Goal: Task Accomplishment & Management: Manage account settings

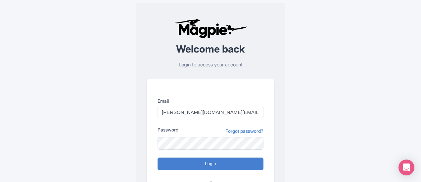
type input "halley.rogers@cityexperiences.com"
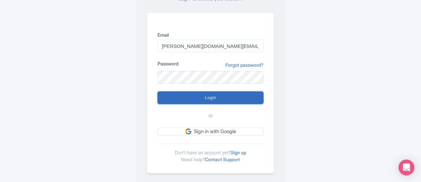
click at [193, 95] on input "Login" at bounding box center [211, 98] width 106 height 13
type input "Logging in..."
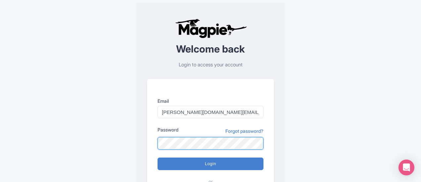
click at [158, 158] on input "Login" at bounding box center [211, 164] width 106 height 13
type input "Logging in..."
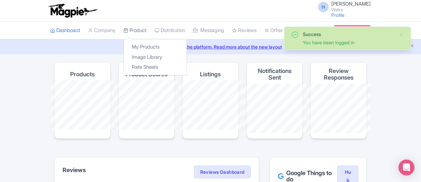
click at [124, 28] on link "Product" at bounding box center [135, 31] width 23 height 18
click at [124, 45] on link "My Products" at bounding box center [155, 47] width 63 height 10
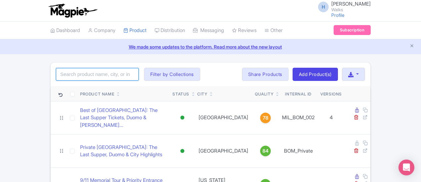
click at [59, 72] on input "search" at bounding box center [97, 74] width 83 height 13
type input "dublin in a day"
click button "Search" at bounding box center [0, 0] width 0 height 0
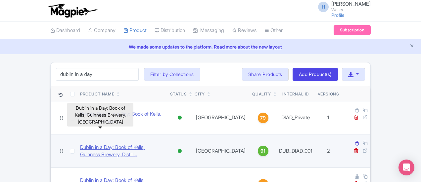
click at [83, 144] on link "Dublin in a Day: Book of Kells, Guinness Brewery, Distill..." at bounding box center [122, 151] width 85 height 15
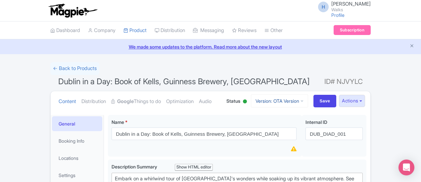
click at [308, 99] on link "Version: OTA Version" at bounding box center [279, 101] width 57 height 13
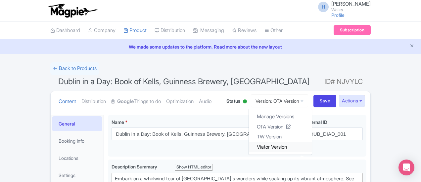
click at [312, 146] on link "Viator Version" at bounding box center [280, 147] width 63 height 10
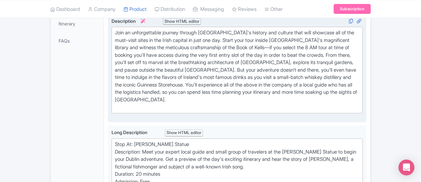
scroll to position [232, 0]
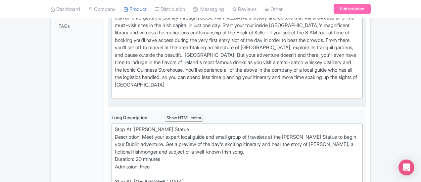
click at [123, 77] on div "Join an unforgettable journey through Dublin's history and culture that will sh…" at bounding box center [237, 55] width 245 height 82
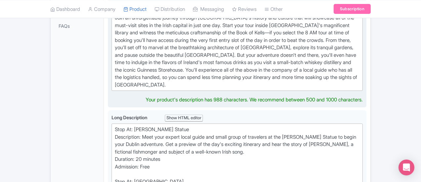
type trix-editor "<div>Join an unforgettable journey through Dublin's history and culture that wi…"
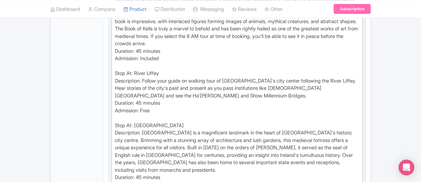
scroll to position [464, 0]
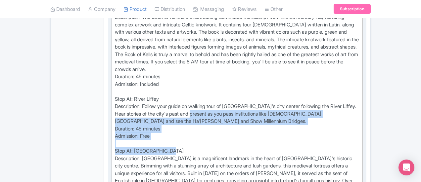
drag, startPoint x: 136, startPoint y: 95, endPoint x: 90, endPoint y: 71, distance: 51.7
click at [115, 71] on div "Stop At: Molly Malone Statue Description: Meet your expert local guide and smal…" at bounding box center [237, 181] width 245 height 589
click at [142, 88] on div "Stop At: Molly Malone Statue Description: Meet your expert local guide and smal…" at bounding box center [237, 181] width 245 height 589
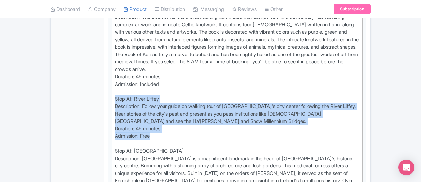
drag, startPoint x: 118, startPoint y: 78, endPoint x: 75, endPoint y: 54, distance: 49.2
click at [104, 54] on div "Dublin in a Day: Book of Kells, Guinness Brewery, Distillery & Castle Name * i …" at bounding box center [237, 144] width 267 height 966
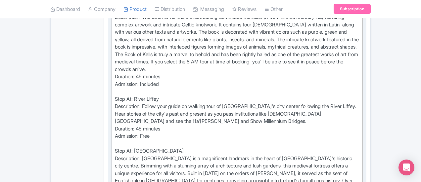
click at [180, 92] on div "Stop At: Molly Malone Statue Description: Meet your expert local guide and smal…" at bounding box center [237, 181] width 245 height 589
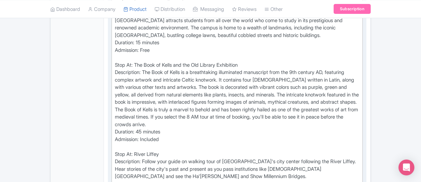
scroll to position [397, 0]
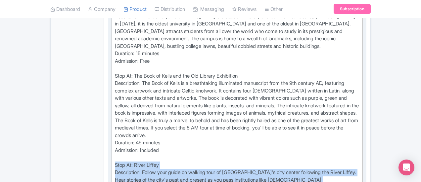
drag, startPoint x: 128, startPoint y: 148, endPoint x: 79, endPoint y: 118, distance: 57.1
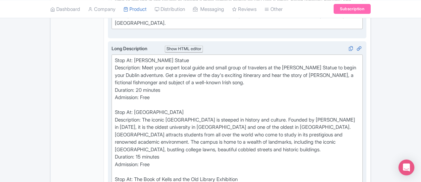
scroll to position [331, 0]
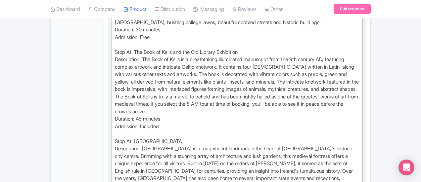
scroll to position [431, 0]
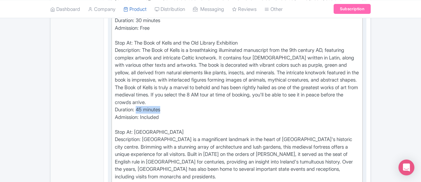
drag, startPoint x: 134, startPoint y: 64, endPoint x: 108, endPoint y: 63, distance: 26.8
drag, startPoint x: 137, startPoint y: 122, endPoint x: 121, endPoint y: 121, distance: 15.9
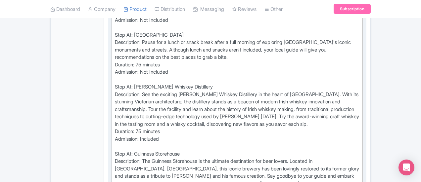
scroll to position [662, 0]
drag, startPoint x: 158, startPoint y: 114, endPoint x: 107, endPoint y: 114, distance: 50.3
type trix-editor "<div>Stop At: Molly Malone Statue<br>Description: Meet your expert local guide …"
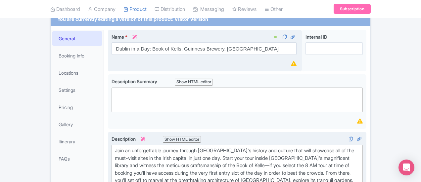
scroll to position [33, 0]
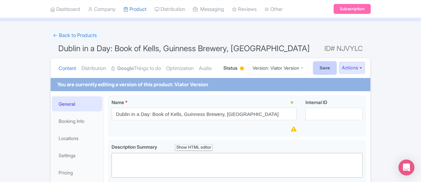
click at [337, 69] on input "Save" at bounding box center [325, 68] width 23 height 13
type input "Saving..."
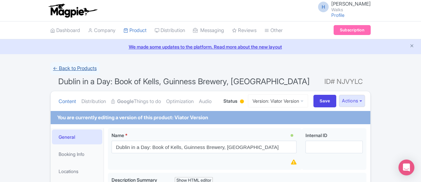
click at [50, 71] on link "← Back to Products" at bounding box center [74, 68] width 49 height 13
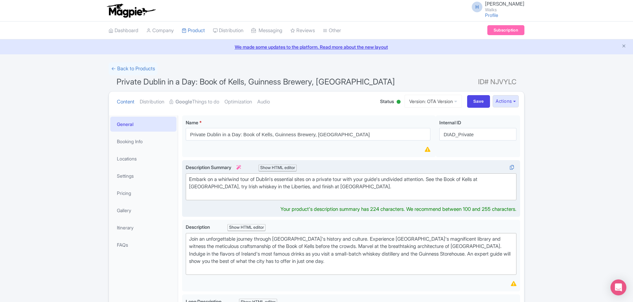
click at [195, 197] on div "Embark on a whirlwind tour of Dublin's essential sites on a private tour with y…" at bounding box center [351, 187] width 324 height 23
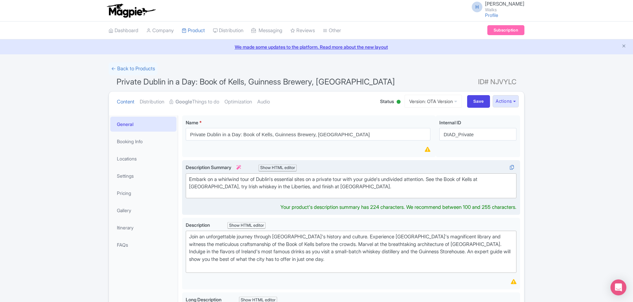
click at [227, 191] on trix-editor "Embark on a whirlwind tour of Dublin's essential sites on a private tour with y…" at bounding box center [351, 185] width 331 height 25
click at [247, 192] on trix-editor "Embark on a whirlwind tour of Dublin's essential sites on a private tour with y…" at bounding box center [351, 185] width 331 height 25
type trix-editor "<div>Embark on a whirlwind tour of Dublin's essential sites on a private tour w…"
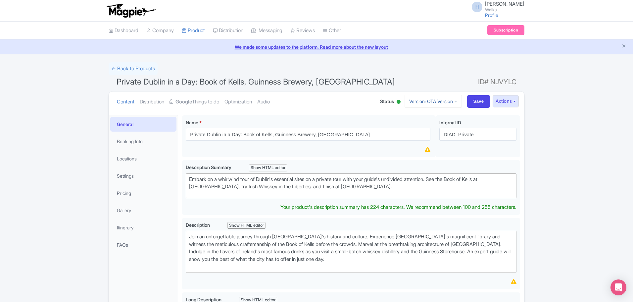
click at [416, 101] on link "Version: OTA Version" at bounding box center [433, 101] width 57 height 13
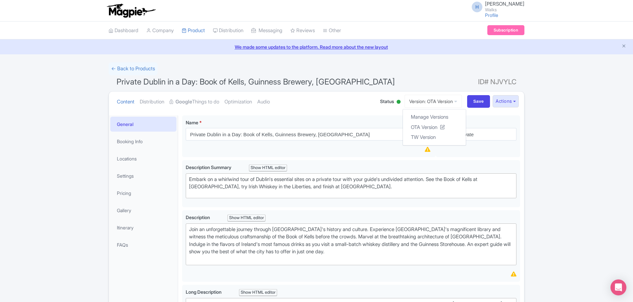
click at [351, 102] on ul "Content Distribution Google Things to do Optimization Audio" at bounding box center [241, 101] width 255 height 20
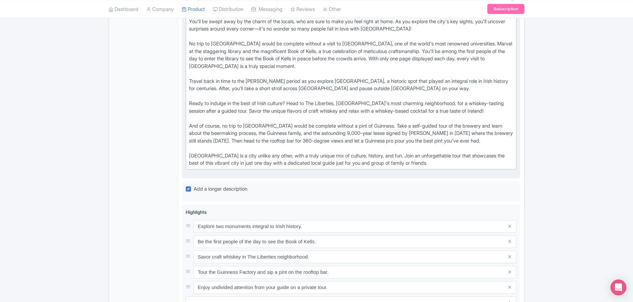
scroll to position [298, 0]
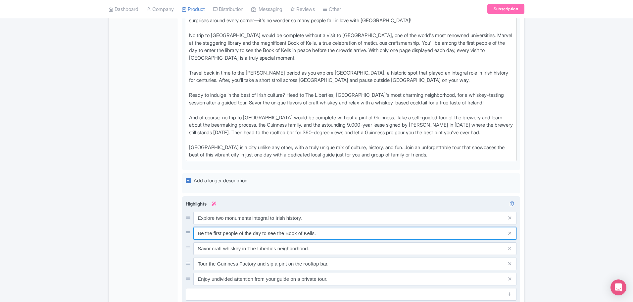
click at [315, 236] on input "Be the first people of the day to see the Book of Kells." at bounding box center [354, 233] width 323 height 13
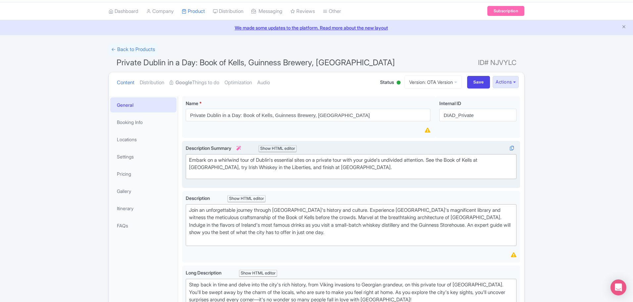
scroll to position [0, 0]
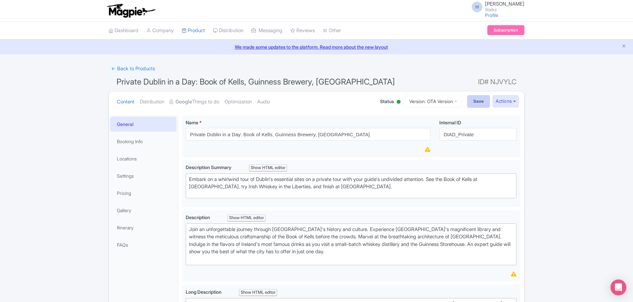
type input "Be the first people of the day to see the Book of Kells (8am tour only)."
click at [472, 97] on input "Save" at bounding box center [478, 101] width 23 height 13
type input "Saving..."
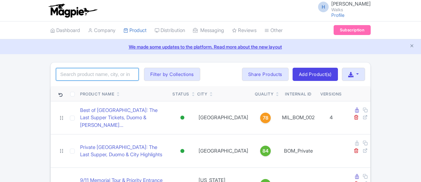
click at [73, 78] on input "search" at bounding box center [97, 74] width 83 height 13
type input "skip the line"
click button "Search" at bounding box center [0, 0] width 0 height 0
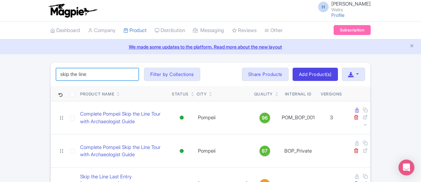
drag, startPoint x: 52, startPoint y: 69, endPoint x: 8, endPoint y: 73, distance: 44.2
click at [51, 73] on div "skip the line Search Filter by Collections [GEOGRAPHIC_DATA] [GEOGRAPHIC_DATA] …" at bounding box center [211, 75] width 320 height 24
type input "san [PERSON_NAME]"
click button "Search" at bounding box center [0, 0] width 0 height 0
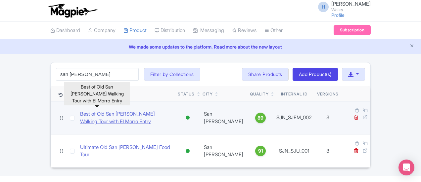
click at [143, 111] on link "Best of Old San [PERSON_NAME] Walking Tour with El Morro Entry" at bounding box center [126, 118] width 92 height 15
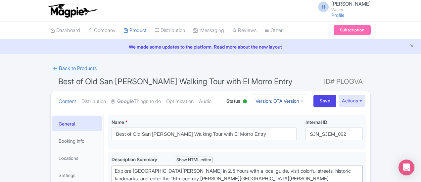
click at [308, 98] on link "Version: OTA Version" at bounding box center [279, 101] width 57 height 13
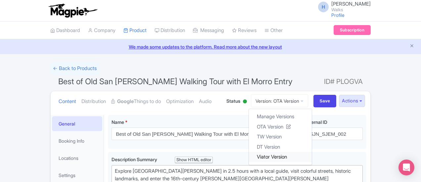
click at [312, 158] on link "Viator Version" at bounding box center [280, 157] width 63 height 10
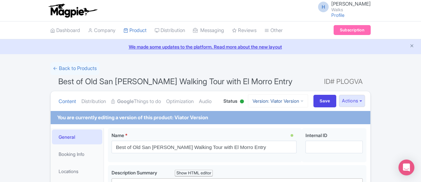
click at [308, 101] on link "Version: Viator Version" at bounding box center [278, 101] width 60 height 13
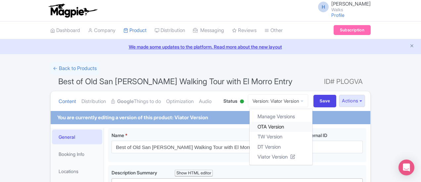
click at [313, 126] on link "OTA Version" at bounding box center [281, 127] width 63 height 10
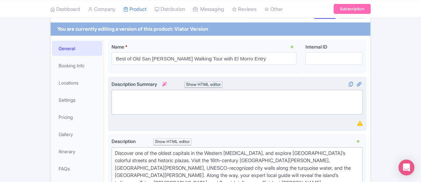
scroll to position [99, 0]
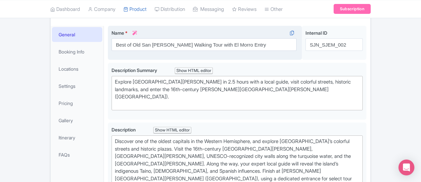
scroll to position [22, 0]
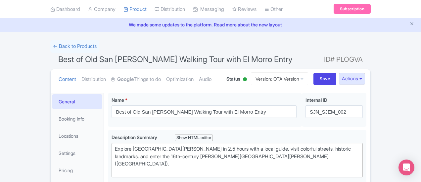
click at [325, 85] on div "Content Distribution Google Things to do Optimization Audio Status Active Inact…" at bounding box center [211, 79] width 320 height 20
click at [308, 83] on link "Version: OTA Version" at bounding box center [279, 79] width 57 height 13
click at [308, 115] on link "TW Version" at bounding box center [280, 115] width 63 height 10
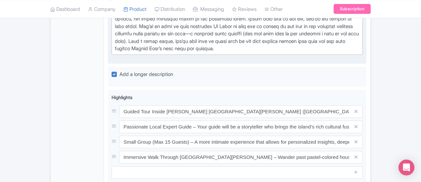
scroll to position [431, 0]
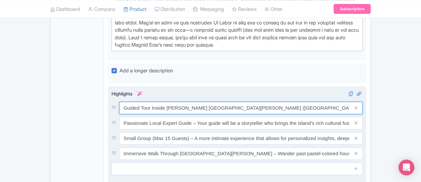
drag, startPoint x: 247, startPoint y: 69, endPoint x: 207, endPoint y: 69, distance: 39.7
click at [207, 102] on input "Guided Tour Inside Castillo San Felipe (El Morro) – Skip the lines and step ins…" at bounding box center [241, 108] width 244 height 13
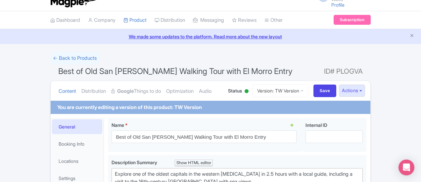
scroll to position [0, 0]
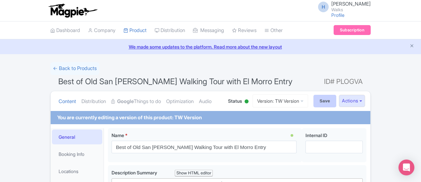
type input "Guided Tour Inside [PERSON_NAME][GEOGRAPHIC_DATA][PERSON_NAME] ([GEOGRAPHIC_DAT…"
click at [337, 99] on input "Save" at bounding box center [325, 101] width 23 height 13
type input "Saving..."
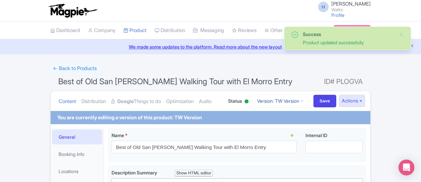
click at [308, 100] on link "Version: TW Version" at bounding box center [281, 101] width 56 height 13
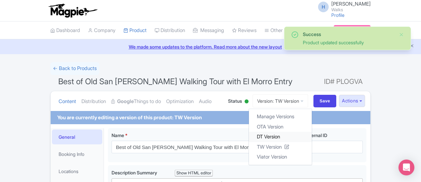
click at [311, 137] on link "DT Version" at bounding box center [280, 137] width 63 height 10
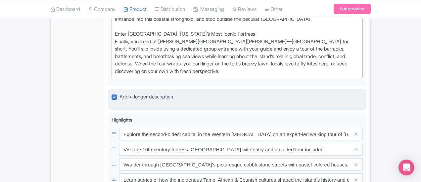
scroll to position [397, 0]
